Goal: Check status

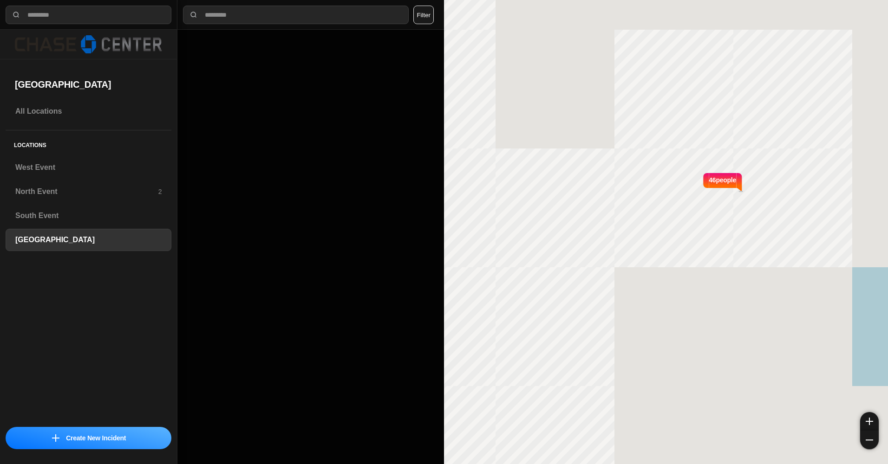
select select "*"
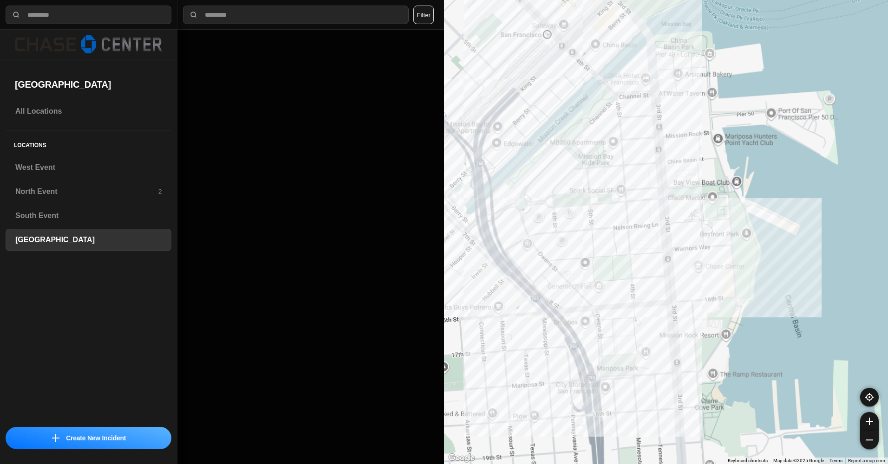
drag, startPoint x: 555, startPoint y: 154, endPoint x: 646, endPoint y: 238, distance: 124.3
click at [646, 238] on div at bounding box center [666, 232] width 444 height 464
